Goal: Communication & Community: Answer question/provide support

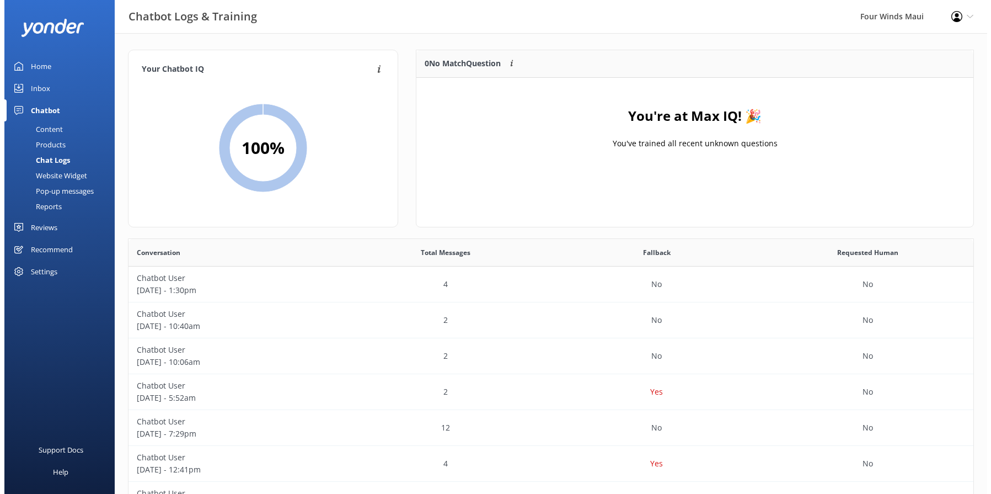
scroll to position [378, 837]
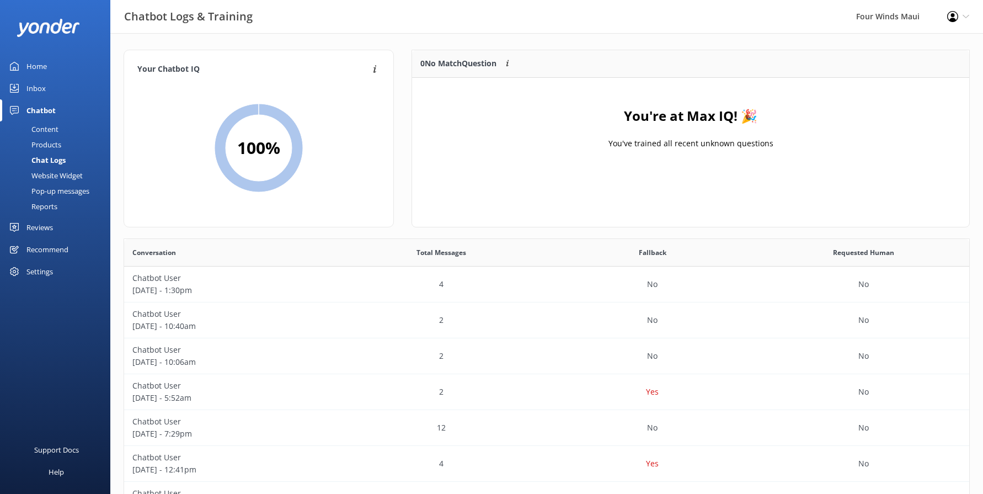
click at [40, 89] on div "Inbox" at bounding box center [35, 88] width 19 height 22
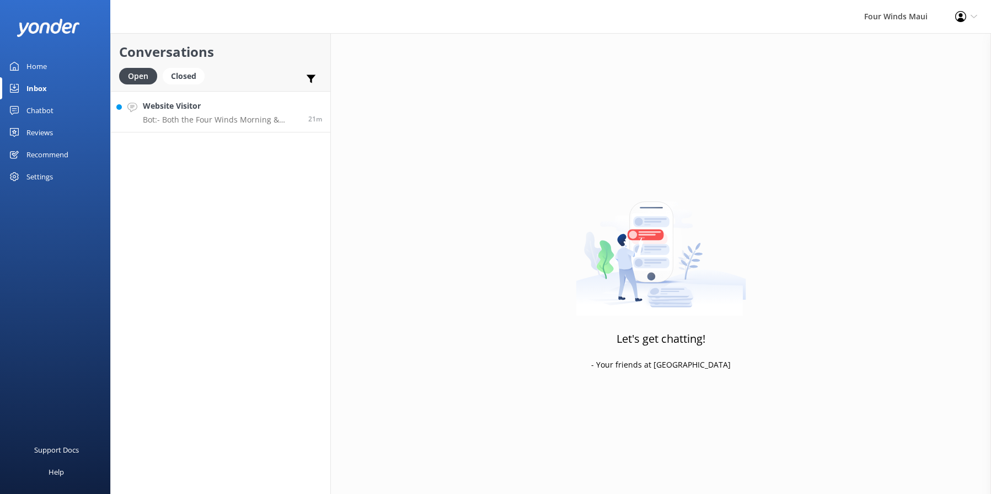
click at [234, 113] on div "Website Visitor Bot: - Both the Four Winds Morning & Afternoon tours are great …" at bounding box center [221, 112] width 157 height 24
